Goal: Information Seeking & Learning: Learn about a topic

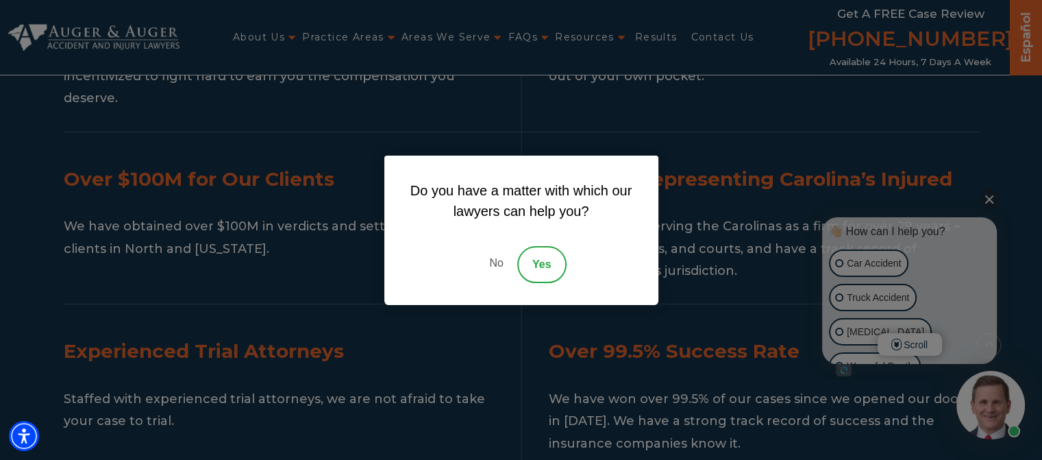
scroll to position [1987, 0]
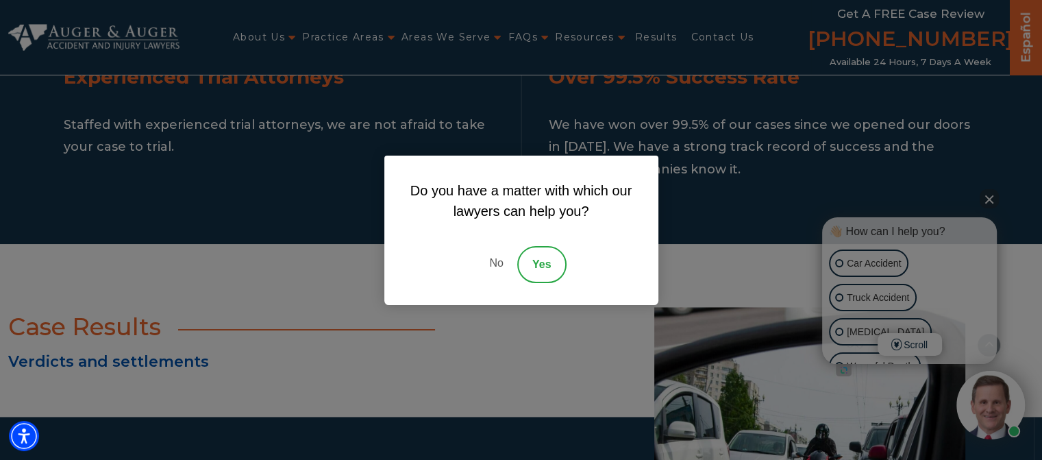
click at [502, 262] on link "No" at bounding box center [496, 264] width 41 height 37
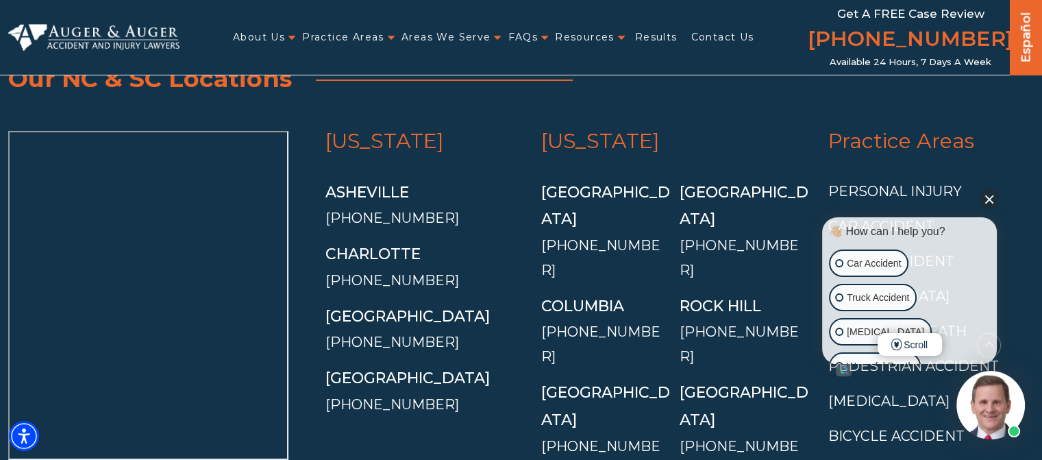
scroll to position [4993, 0]
